Goal: Information Seeking & Learning: Find specific page/section

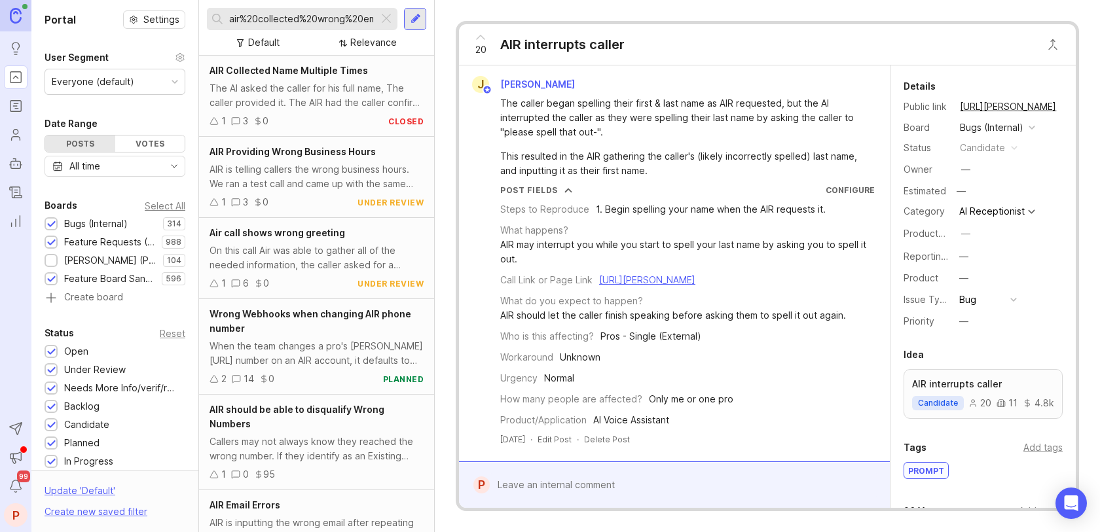
click at [386, 16] on div at bounding box center [386, 18] width 16 height 17
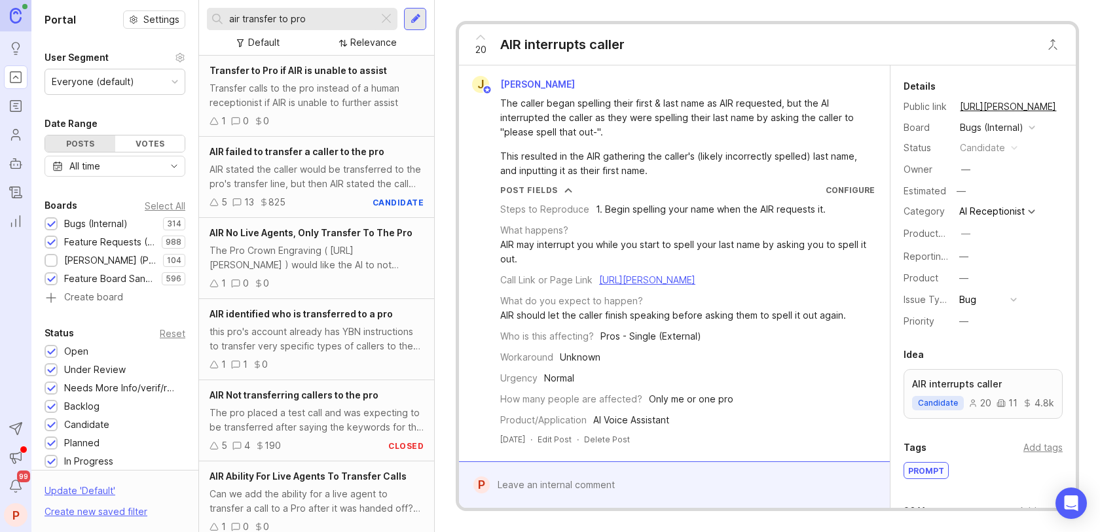
type input "air transfer to pro"
click at [314, 65] on span "Transfer to Pro if AIR is unable to assist" at bounding box center [298, 70] width 177 height 11
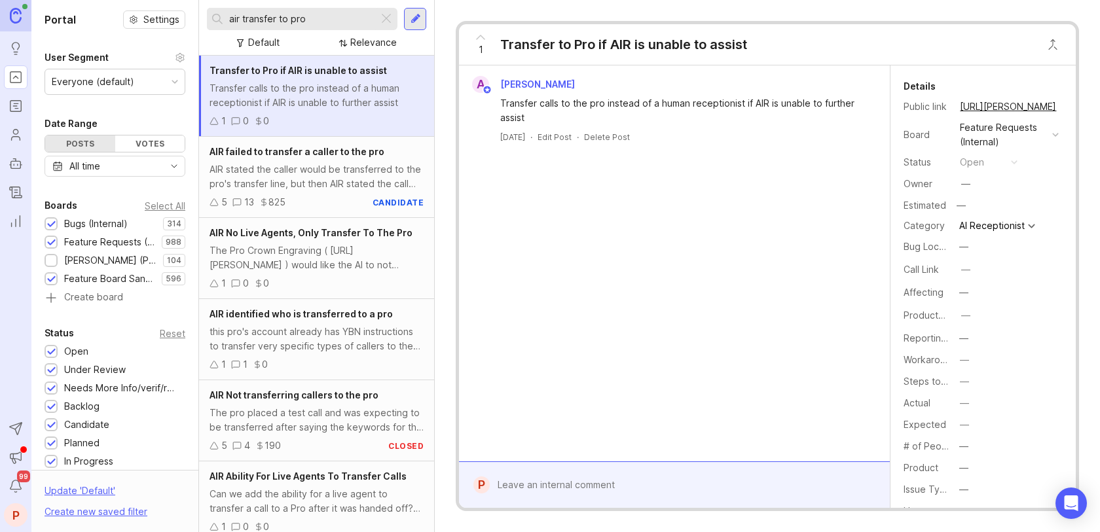
click at [364, 79] on div "Transfer to Pro if AIR is unable to assist Transfer calls to the pro instead of…" at bounding box center [316, 96] width 235 height 81
click at [537, 41] on div "Transfer to Pro if AIR is unable to assist" at bounding box center [623, 44] width 247 height 18
click at [520, 81] on span "[PERSON_NAME]" at bounding box center [537, 84] width 75 height 11
click at [327, 96] on div "Transfer calls to the pro instead of a human receptionist if AIR is unable to f…" at bounding box center [317, 95] width 214 height 29
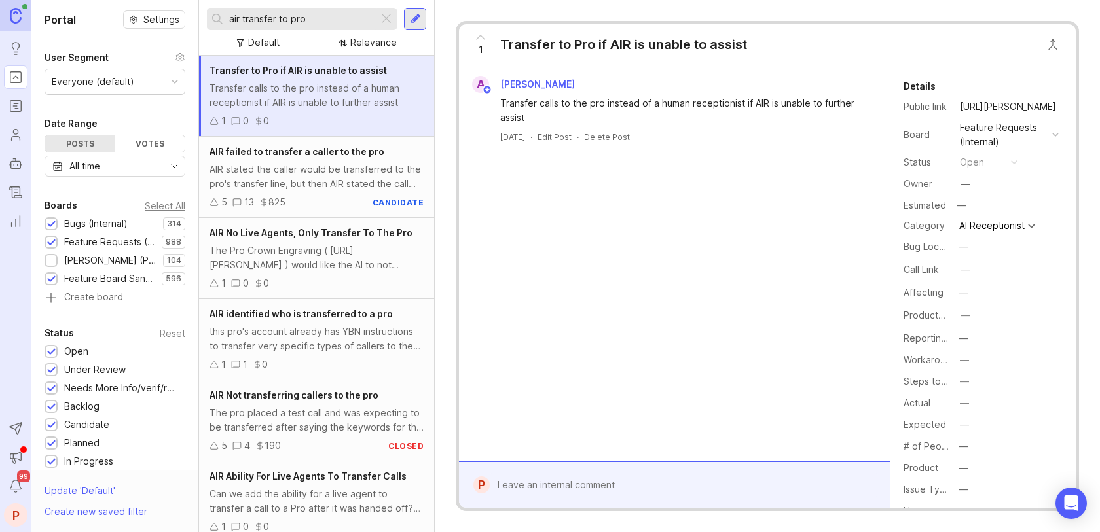
click at [327, 96] on div "Transfer calls to the pro instead of a human receptionist if AIR is unable to f…" at bounding box center [317, 95] width 214 height 29
